Goal: Task Accomplishment & Management: Manage account settings

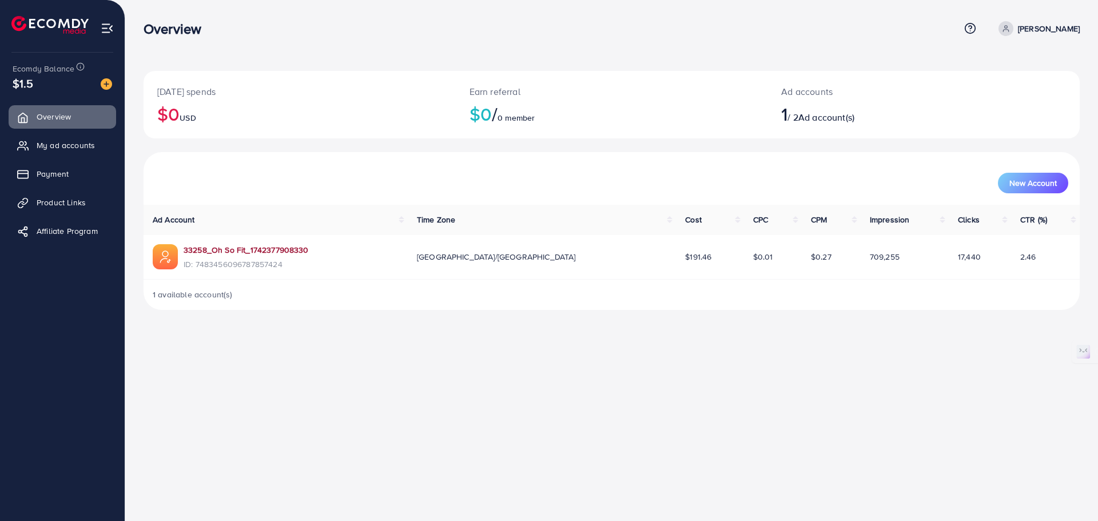
click at [284, 249] on link "33258_Oh So Fit_1742377908330" at bounding box center [246, 249] width 125 height 11
click at [256, 248] on link "33258_Oh So Fit_1742377908330" at bounding box center [246, 249] width 125 height 11
click at [62, 154] on link "My ad accounts" at bounding box center [62, 145] width 107 height 23
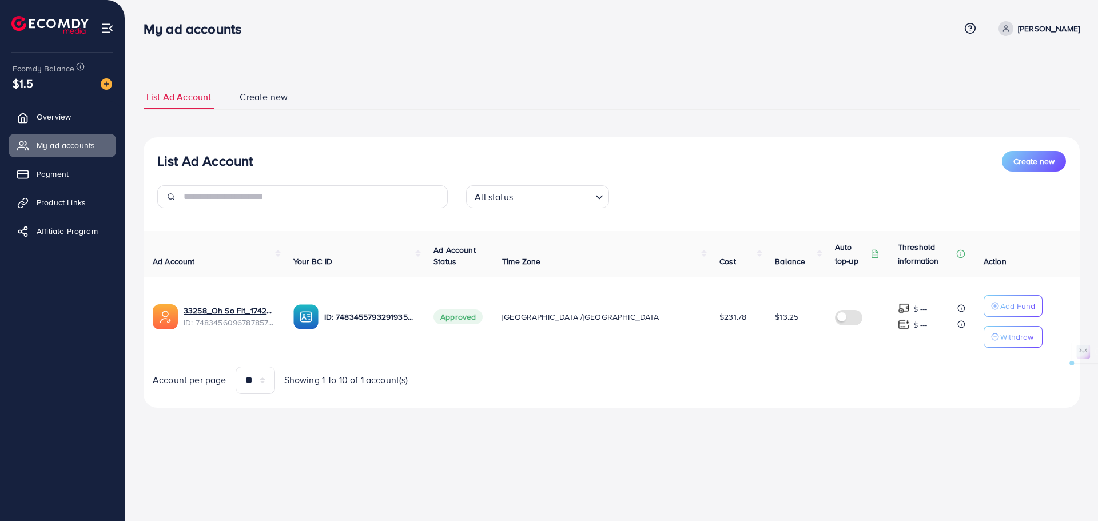
drag, startPoint x: 734, startPoint y: 317, endPoint x: 762, endPoint y: 317, distance: 28.0
click at [766, 317] on td "$13.25" at bounding box center [796, 317] width 60 height 81
click at [272, 99] on span "Create new" at bounding box center [264, 96] width 48 height 13
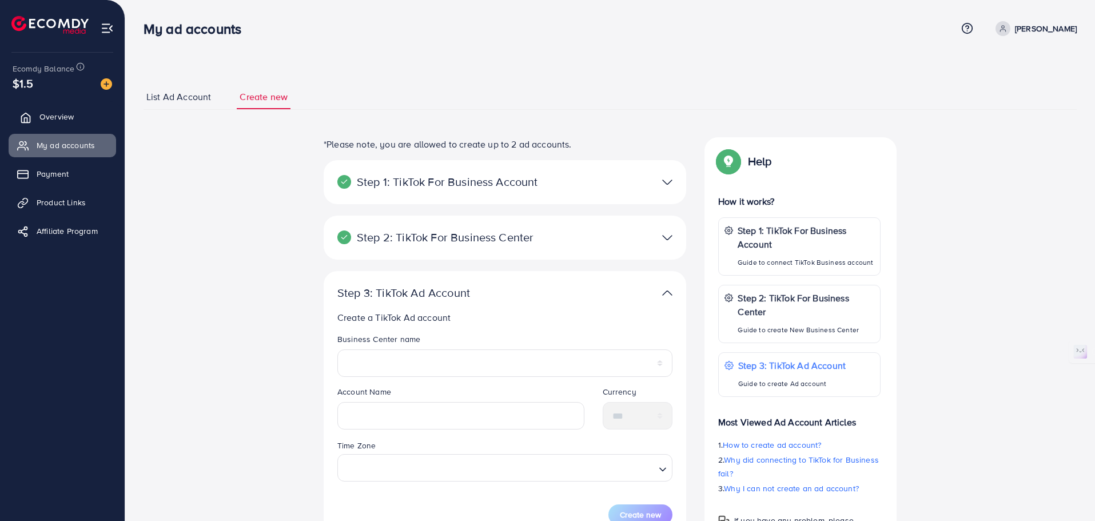
click at [36, 123] on link "Overview" at bounding box center [62, 116] width 107 height 23
